Goal: Obtain resource: Download file/media

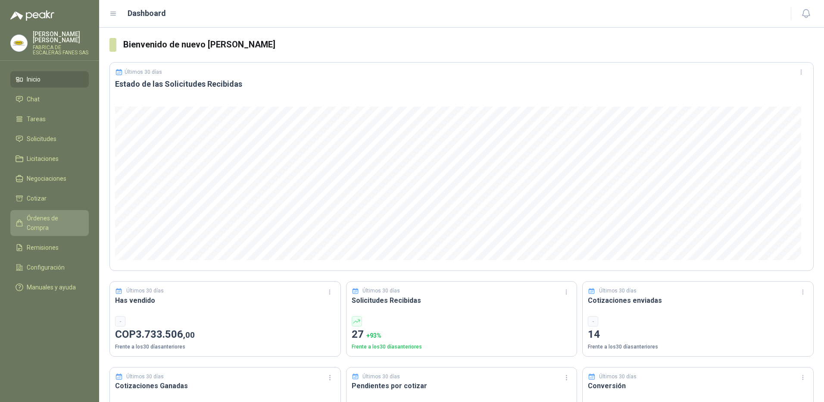
click at [60, 217] on link "Órdenes de Compra" at bounding box center [49, 223] width 78 height 26
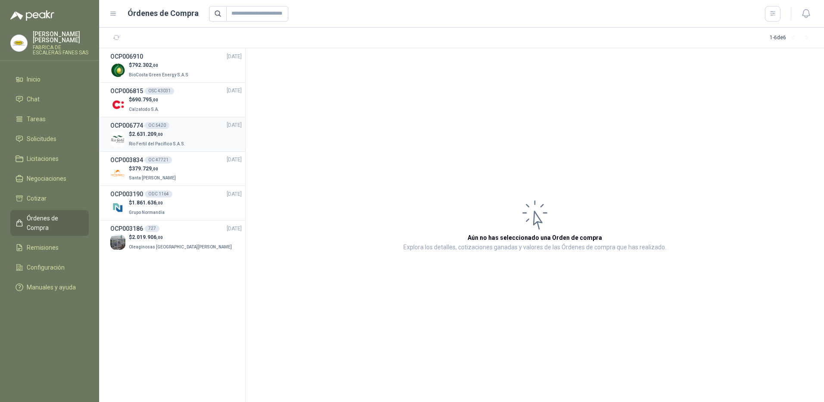
click at [182, 133] on p "$ 2.631.209 ,00" at bounding box center [158, 134] width 58 height 8
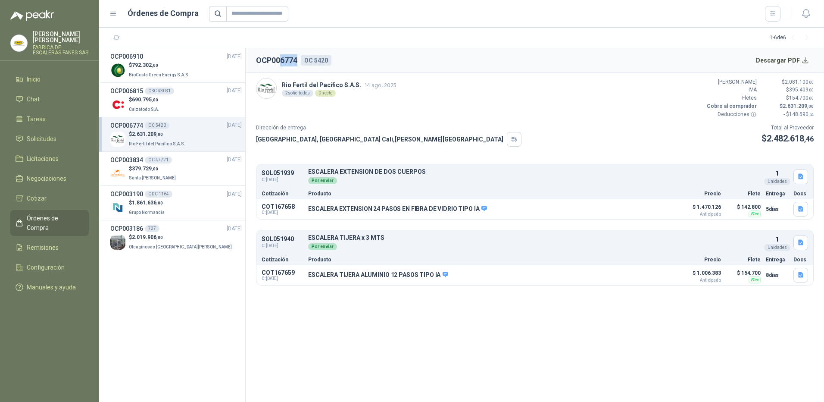
drag, startPoint x: 298, startPoint y: 59, endPoint x: 281, endPoint y: 59, distance: 17.7
click at [281, 59] on div "OCP006774 OC 5420" at bounding box center [293, 60] width 75 height 12
copy h2 "6774"
click at [786, 57] on button "Descargar PDF" at bounding box center [782, 60] width 63 height 17
